Goal: Navigation & Orientation: Find specific page/section

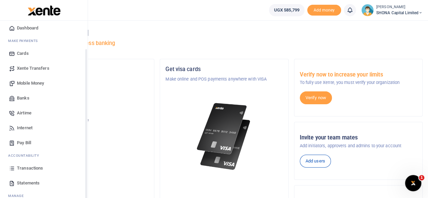
scroll to position [34, 0]
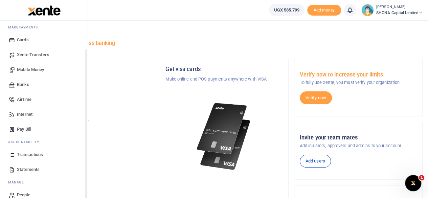
click at [31, 153] on span "Transactions" at bounding box center [30, 154] width 26 height 7
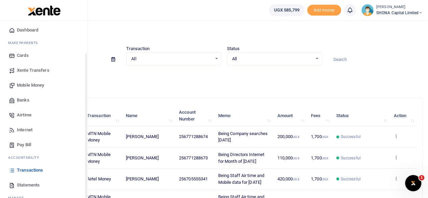
scroll to position [43, 0]
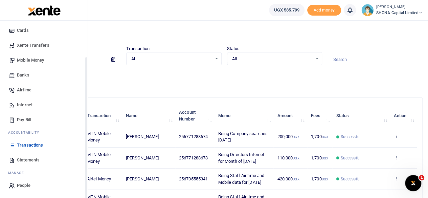
click at [23, 187] on span "People" at bounding box center [24, 185] width 14 height 7
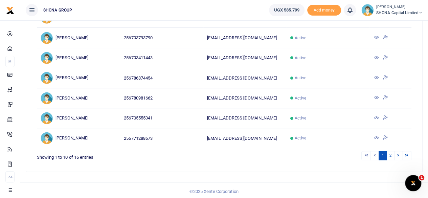
scroll to position [157, 0]
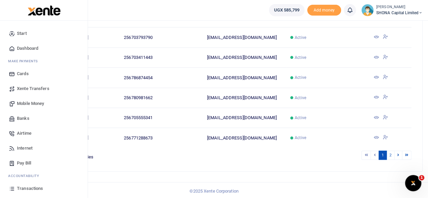
click at [31, 88] on span "Xente Transfers" at bounding box center [33, 88] width 32 height 7
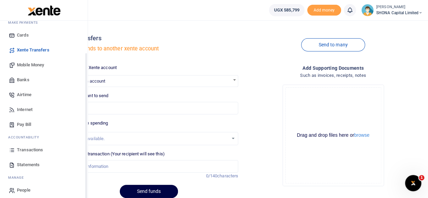
scroll to position [43, 0]
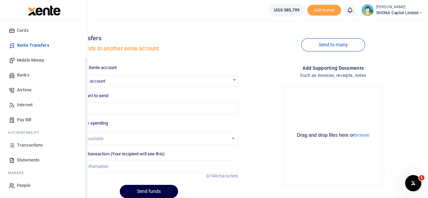
click at [31, 144] on span "Transactions" at bounding box center [30, 145] width 26 height 7
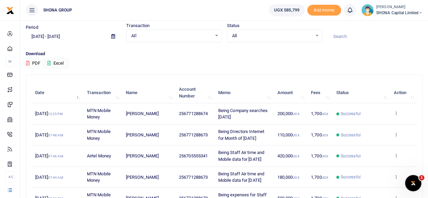
scroll to position [34, 0]
